Goal: Task Accomplishment & Management: Manage account settings

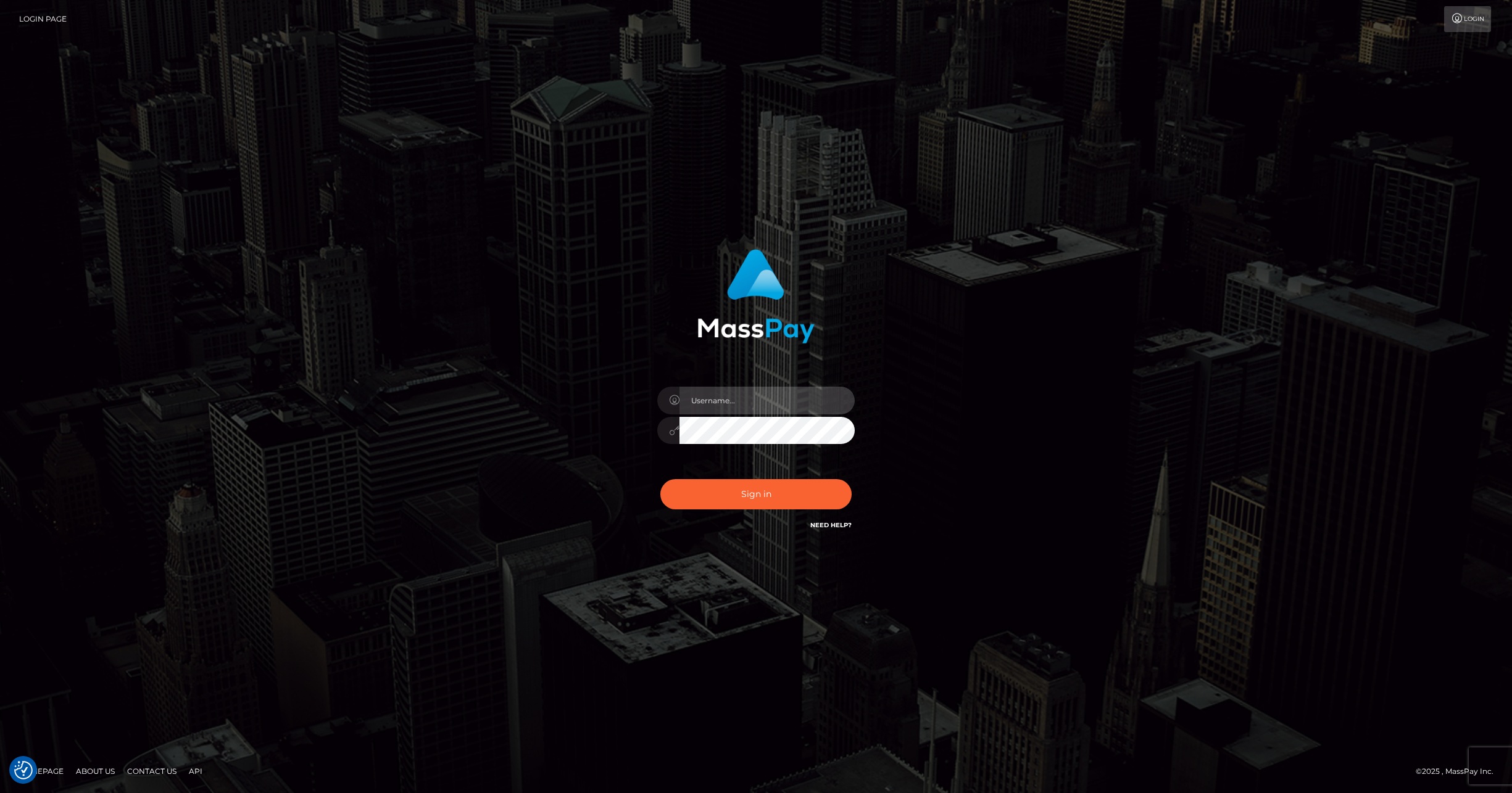
click at [791, 400] on input "text" at bounding box center [766, 401] width 176 height 28
type input "ashbil"
click at [774, 504] on button "Sign in" at bounding box center [756, 494] width 192 height 30
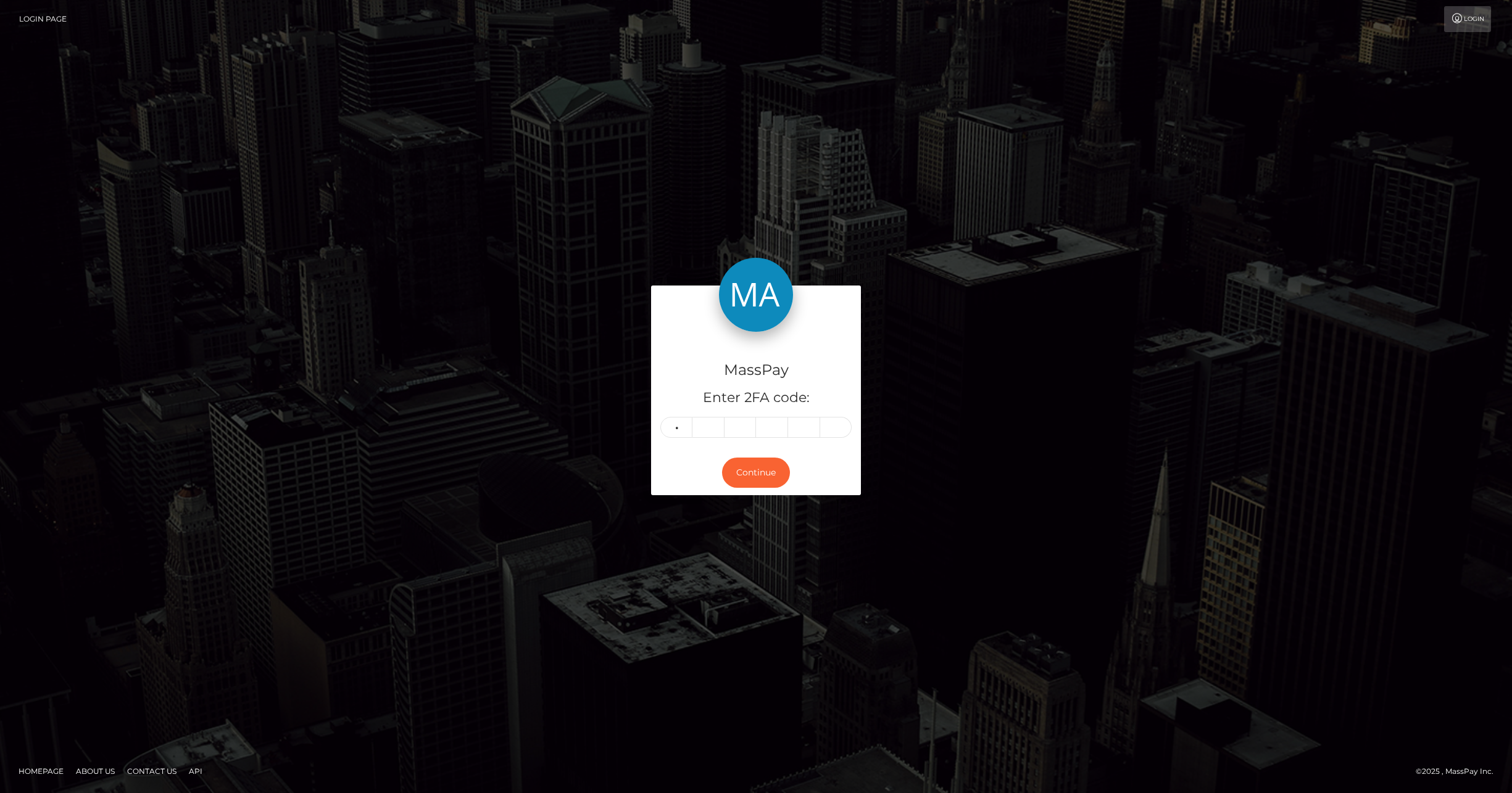
type input "5"
type input "7"
type input "2"
type input "7"
type input "1"
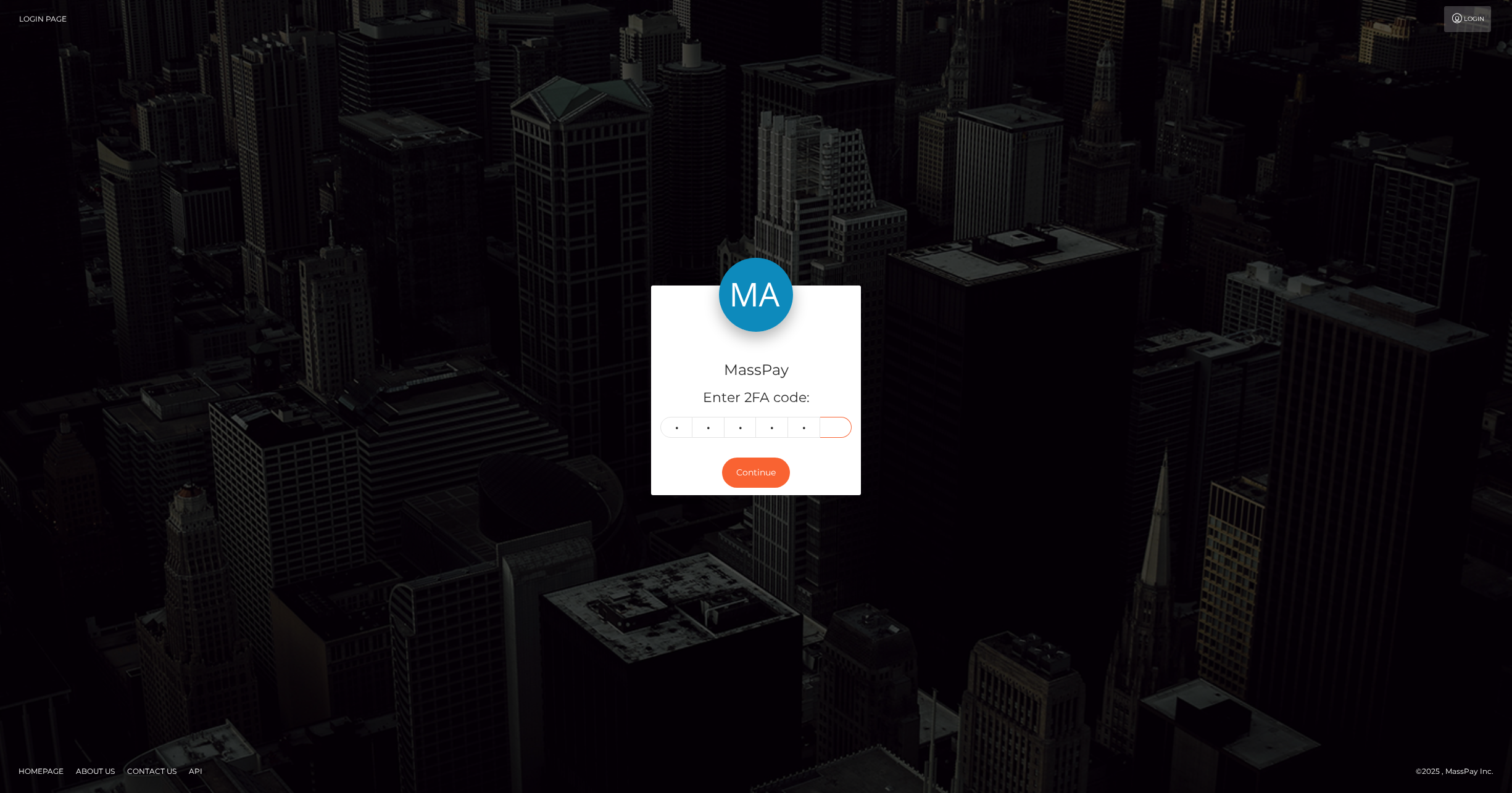
type input "6"
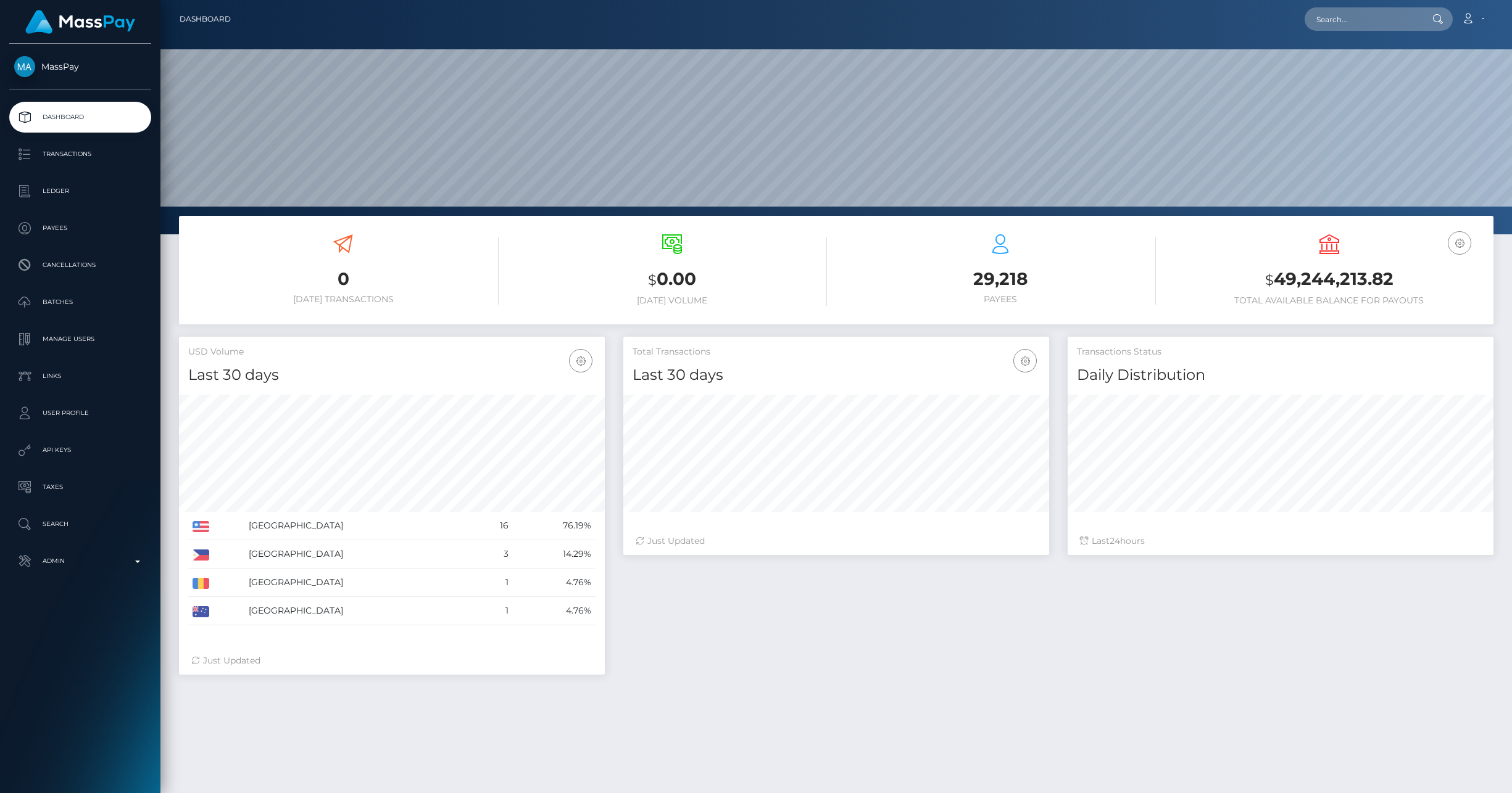
scroll to position [218, 426]
click at [141, 564] on p "Admin" at bounding box center [79, 561] width 132 height 19
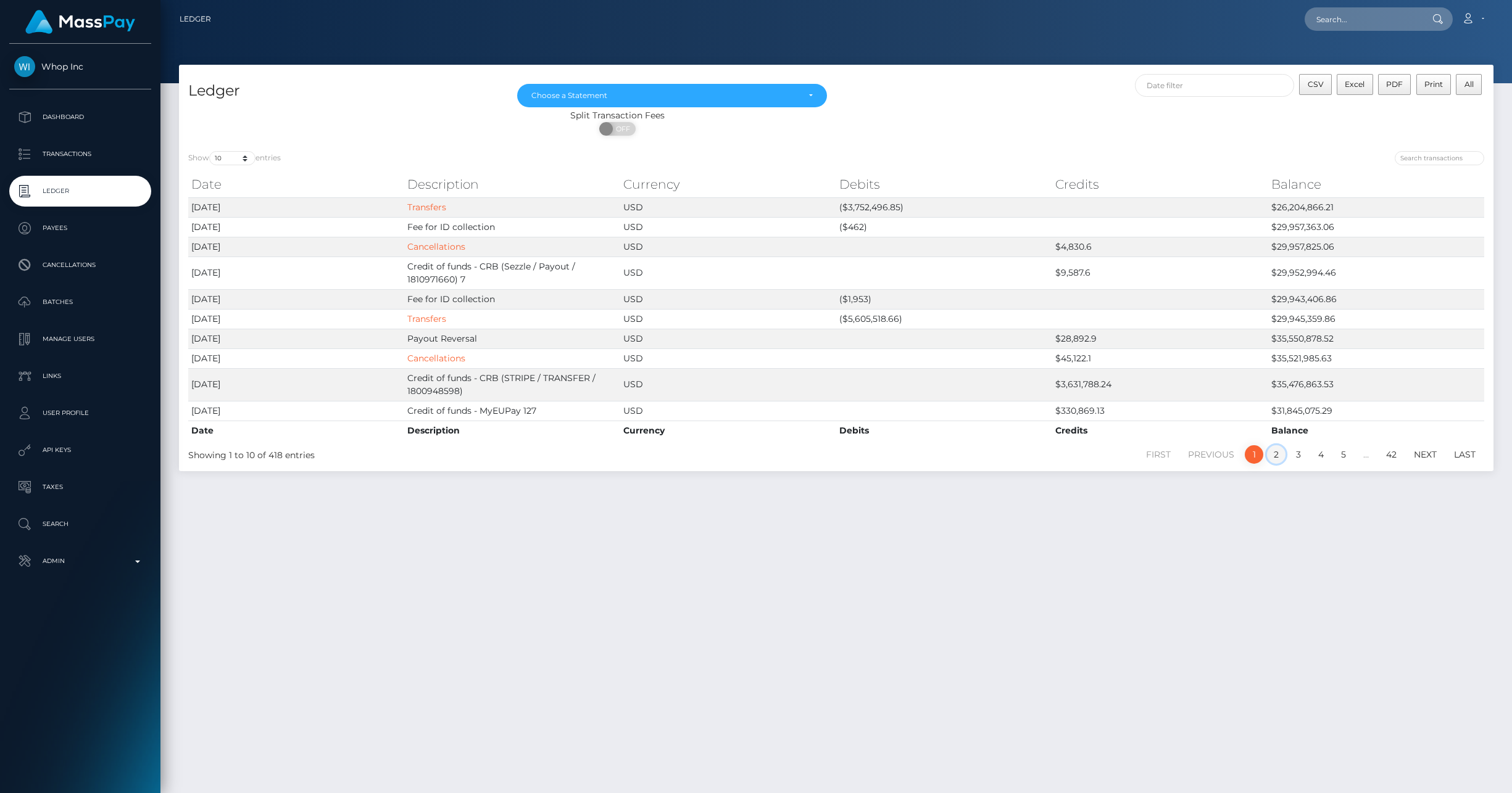
click at [1273, 456] on link "2" at bounding box center [1276, 455] width 19 height 19
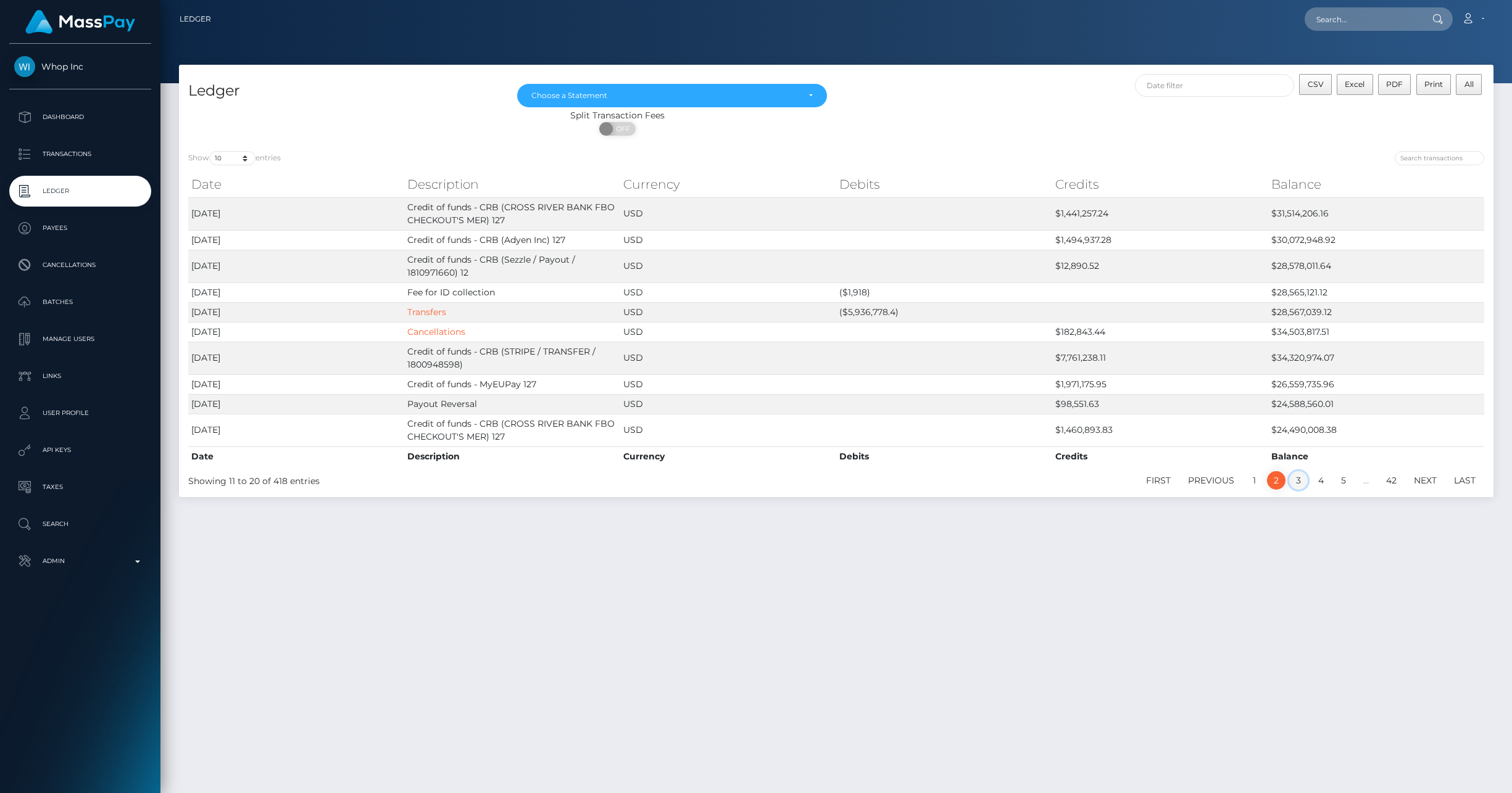
click at [1297, 487] on link "3" at bounding box center [1299, 480] width 19 height 19
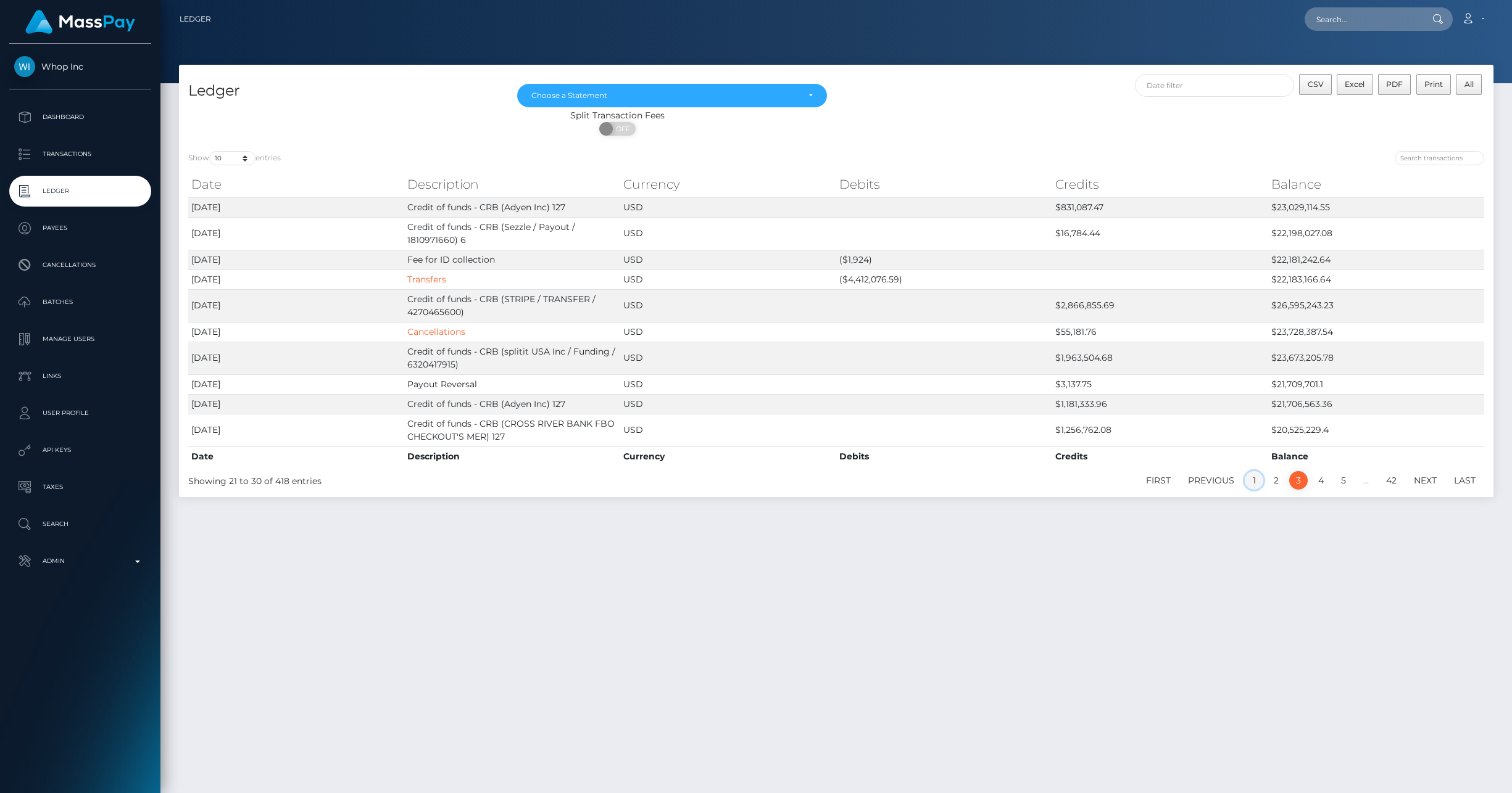
click at [1254, 483] on link "1" at bounding box center [1254, 480] width 19 height 19
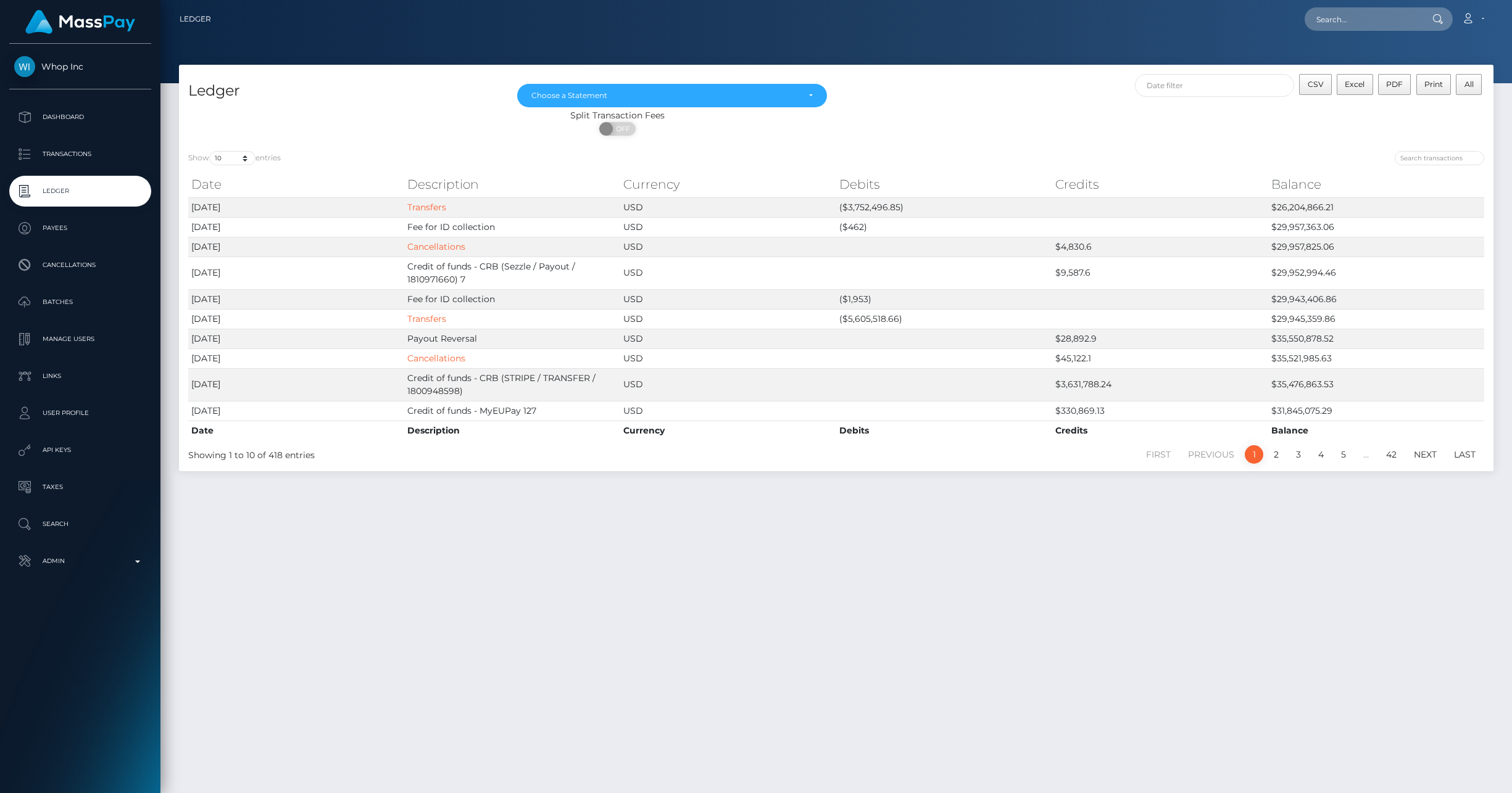
drag, startPoint x: 608, startPoint y: 275, endPoint x: 1062, endPoint y: 503, distance: 508.0
click at [1062, 503] on div "Ledger May 2025 Jun 2025 Jul 2025 Aug 2025 Sep 2025 Oct 2025 Choose a Statement…" at bounding box center [836, 423] width 1351 height 718
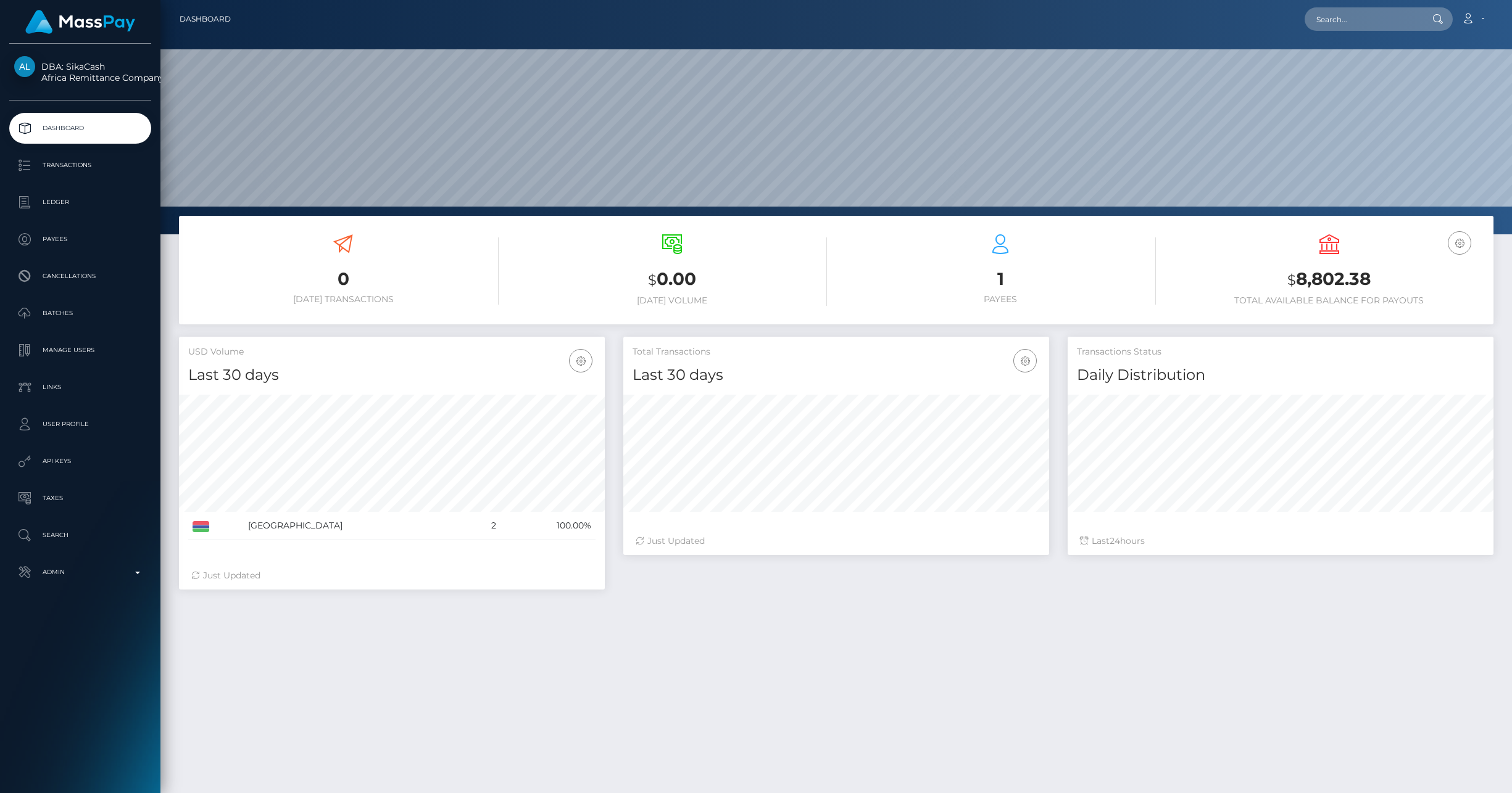
scroll to position [218, 426]
click at [50, 199] on p "Ledger" at bounding box center [79, 202] width 132 height 19
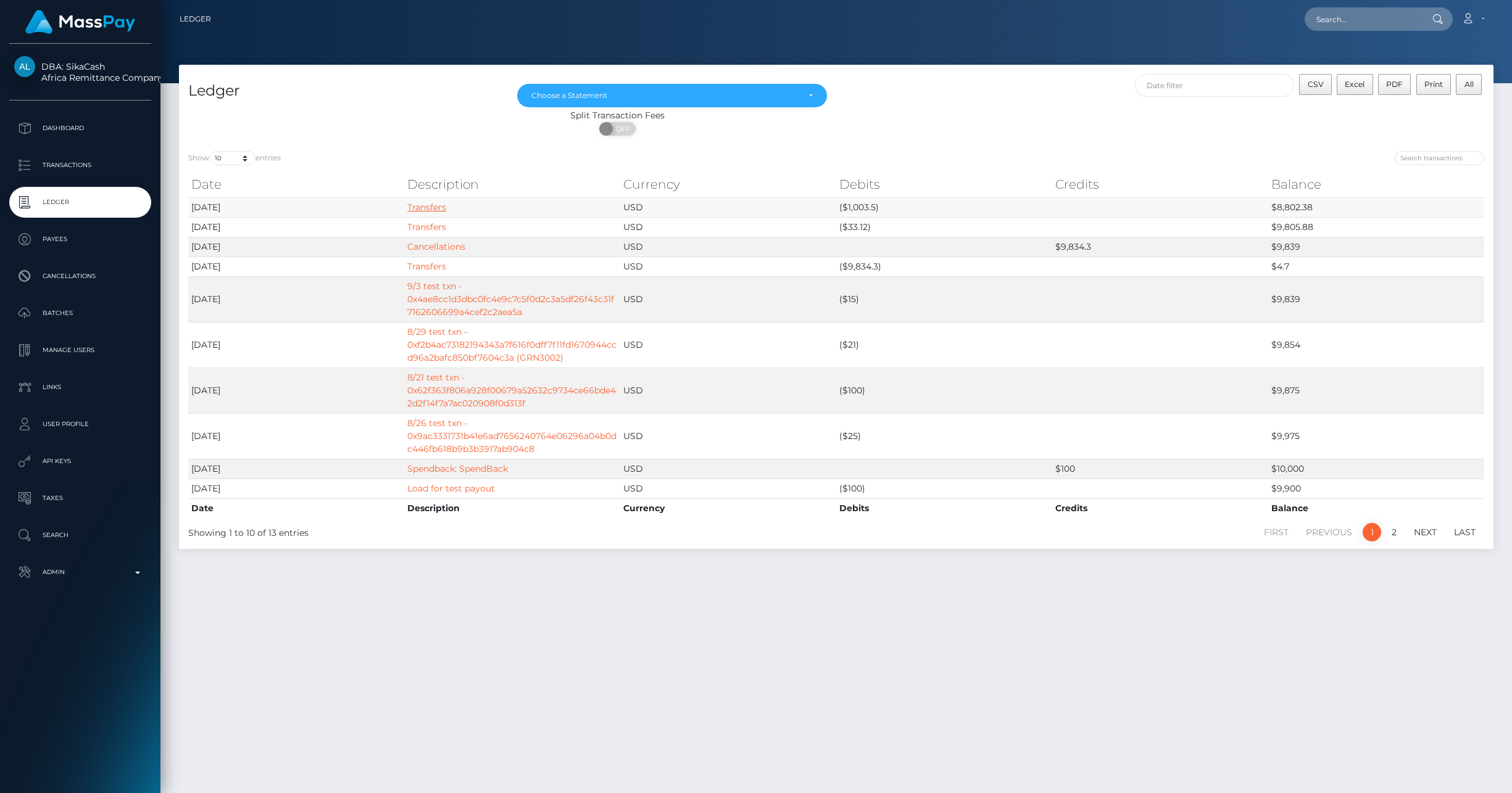
click at [440, 204] on link "Transfers" at bounding box center [426, 206] width 39 height 11
